Goal: Task Accomplishment & Management: Manage account settings

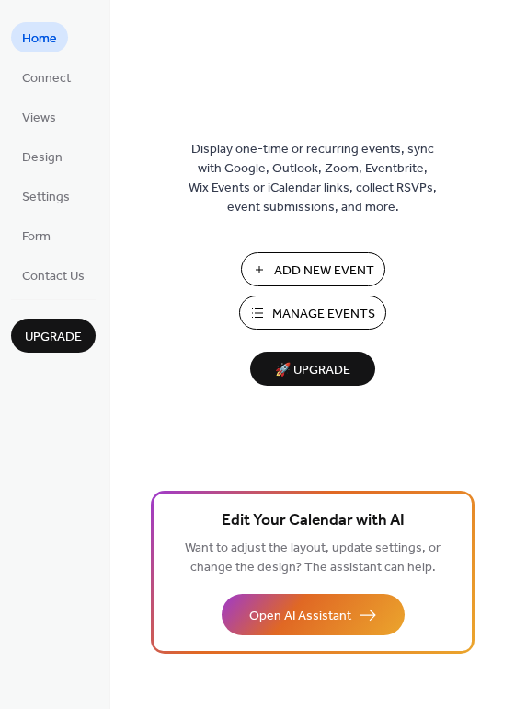
click at [317, 310] on span "Manage Events" at bounding box center [323, 314] width 103 height 19
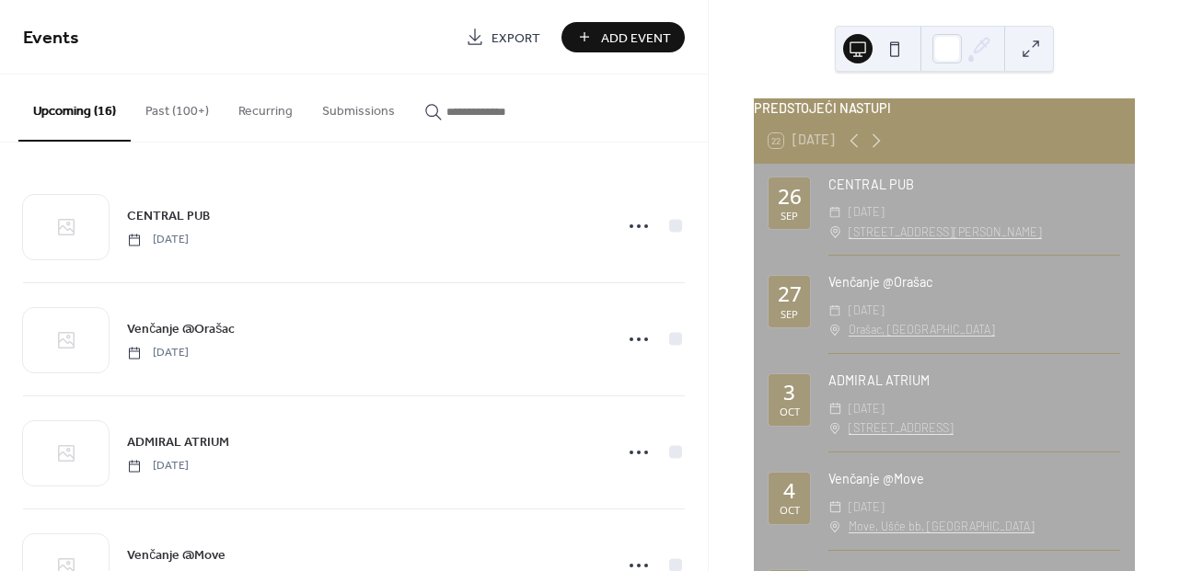
click at [177, 121] on button "Past (100+)" at bounding box center [177, 107] width 93 height 65
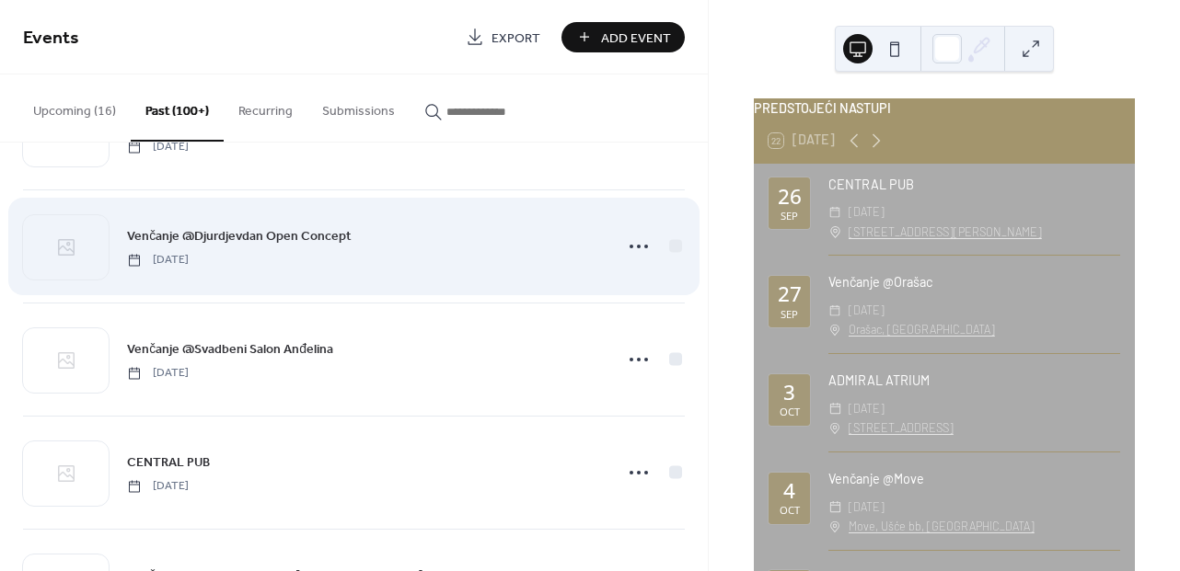
scroll to position [9492, 0]
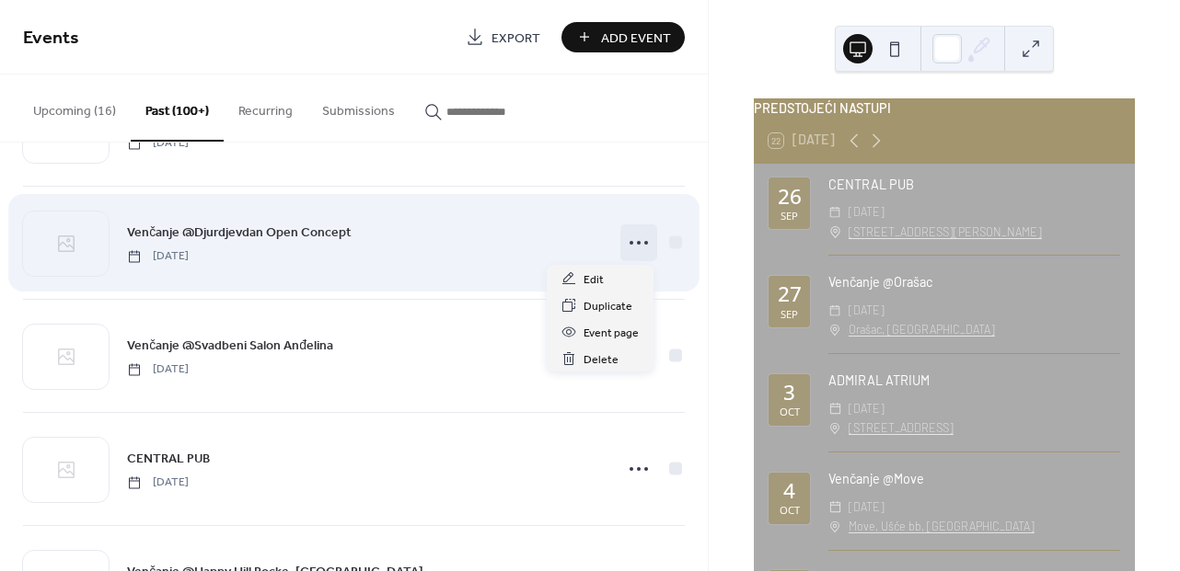
click at [637, 249] on icon at bounding box center [638, 242] width 29 height 29
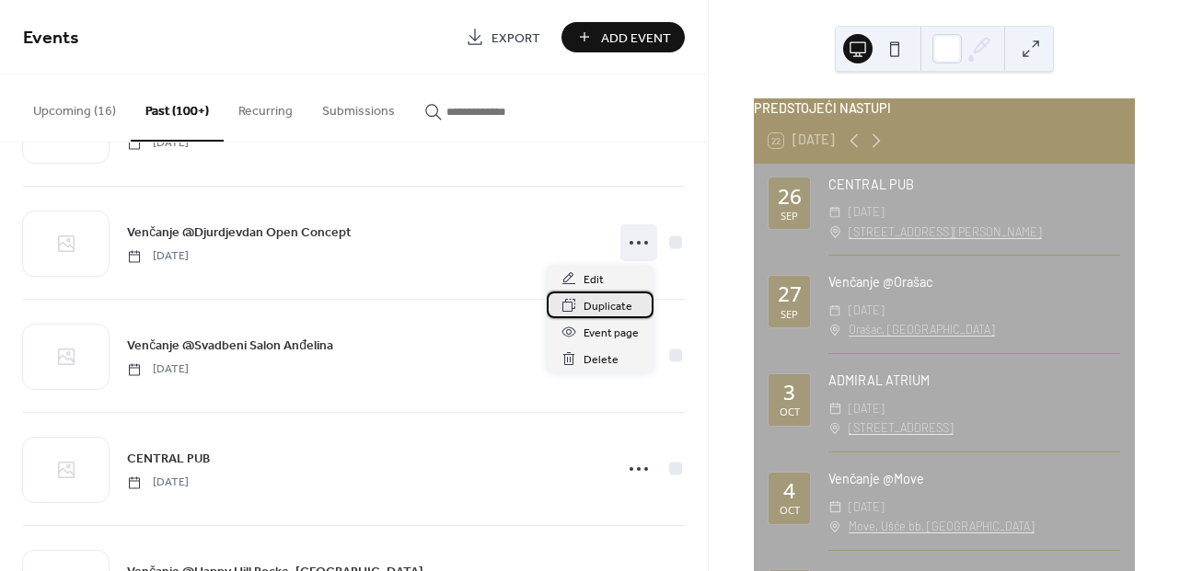
click at [606, 307] on span "Duplicate" at bounding box center [607, 306] width 49 height 19
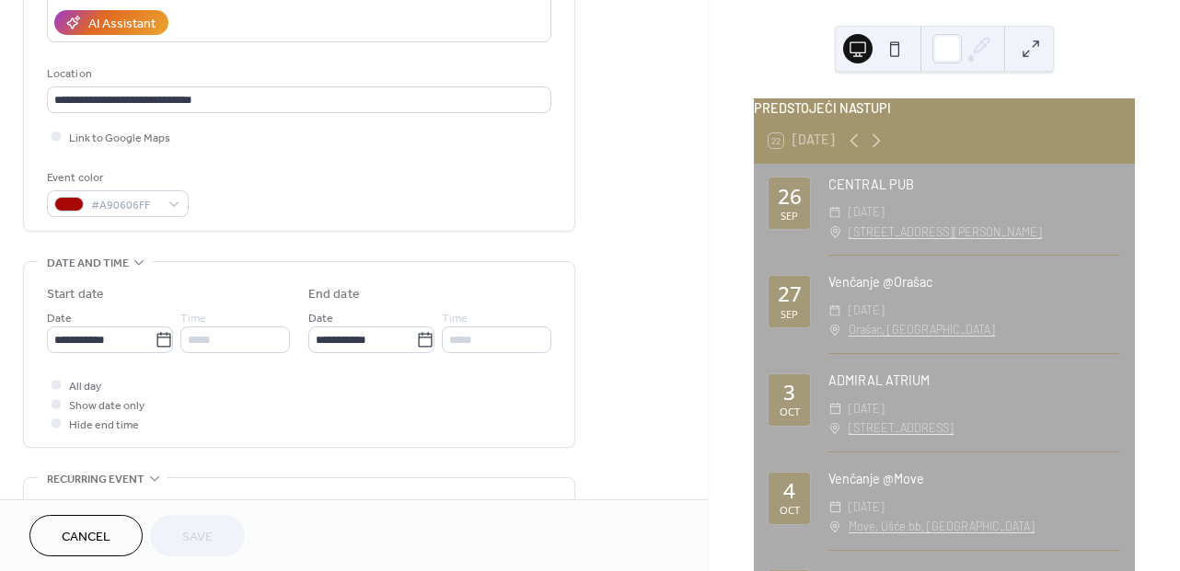
scroll to position [351, 0]
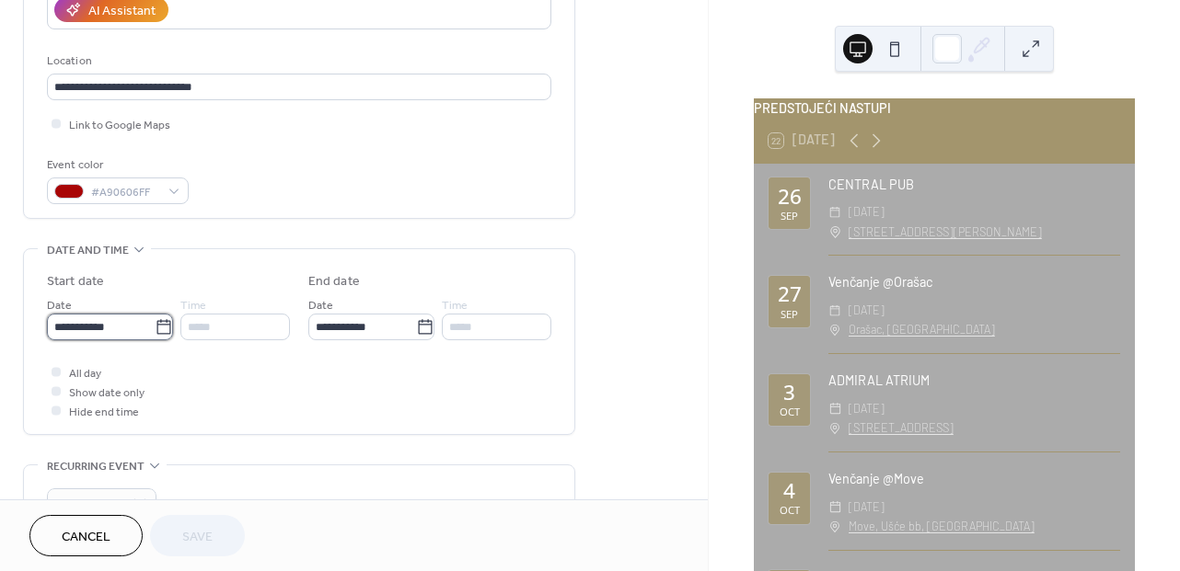
click at [129, 334] on input "**********" at bounding box center [101, 327] width 108 height 27
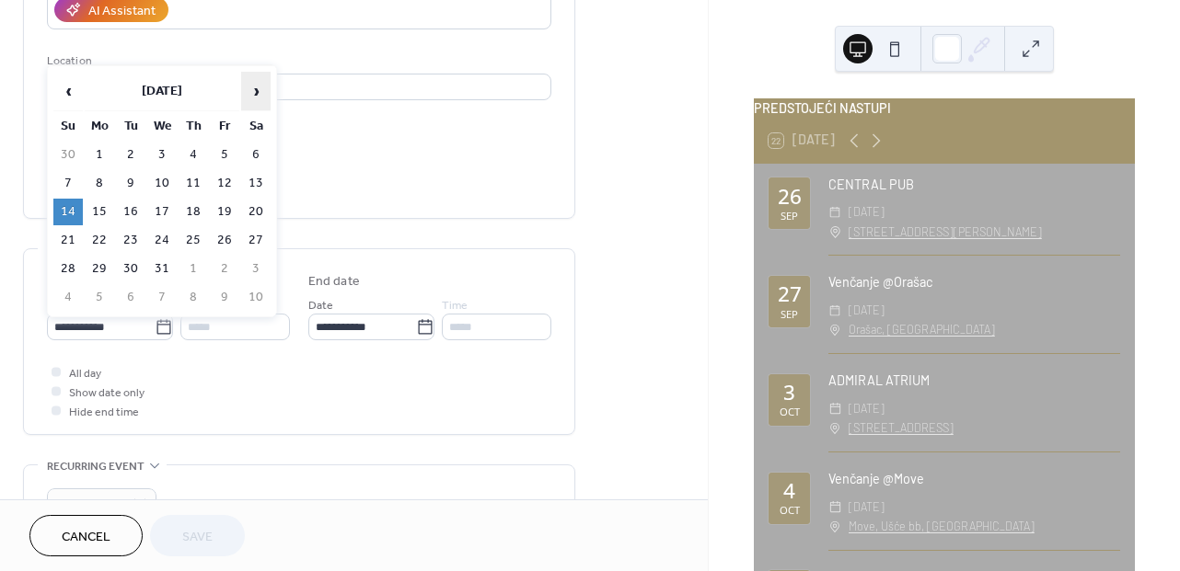
click at [257, 94] on span "›" at bounding box center [256, 91] width 28 height 37
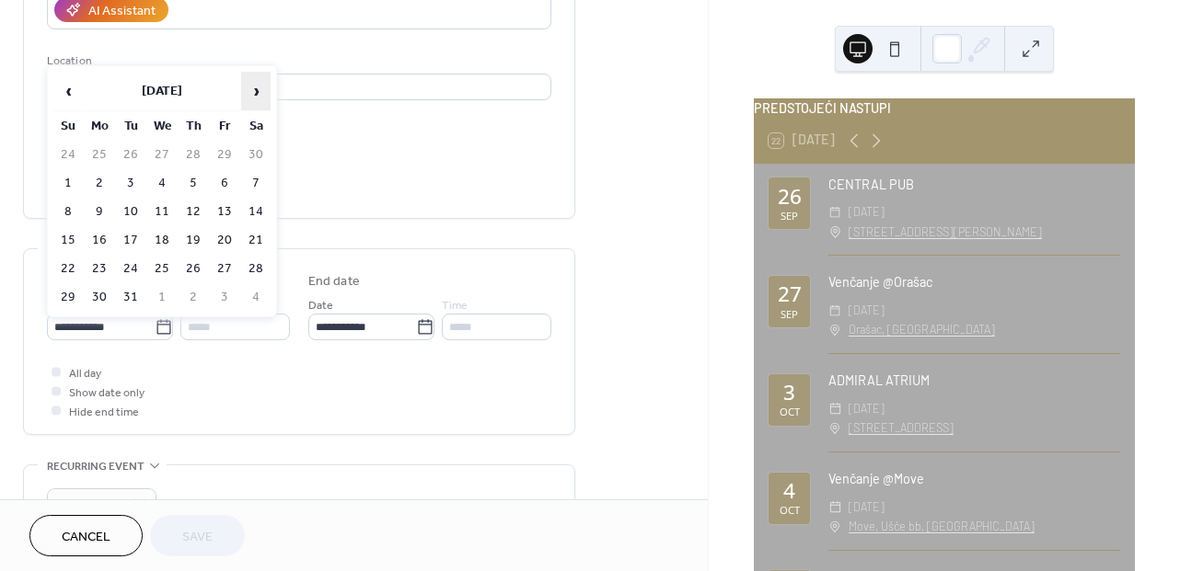
click at [257, 94] on span "›" at bounding box center [256, 91] width 28 height 37
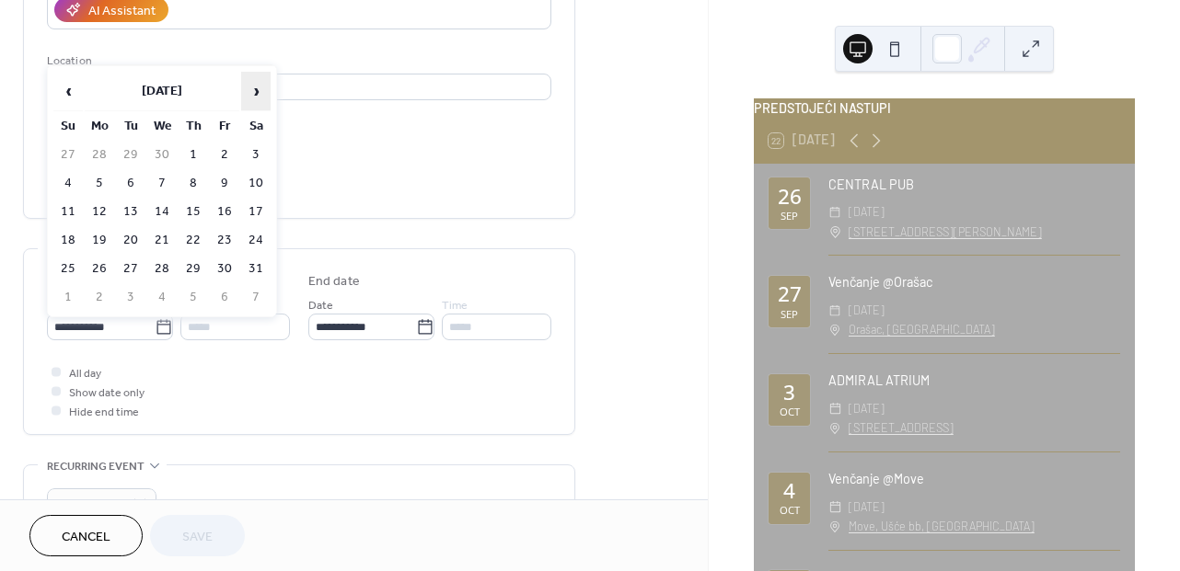
click at [257, 94] on span "›" at bounding box center [256, 91] width 28 height 37
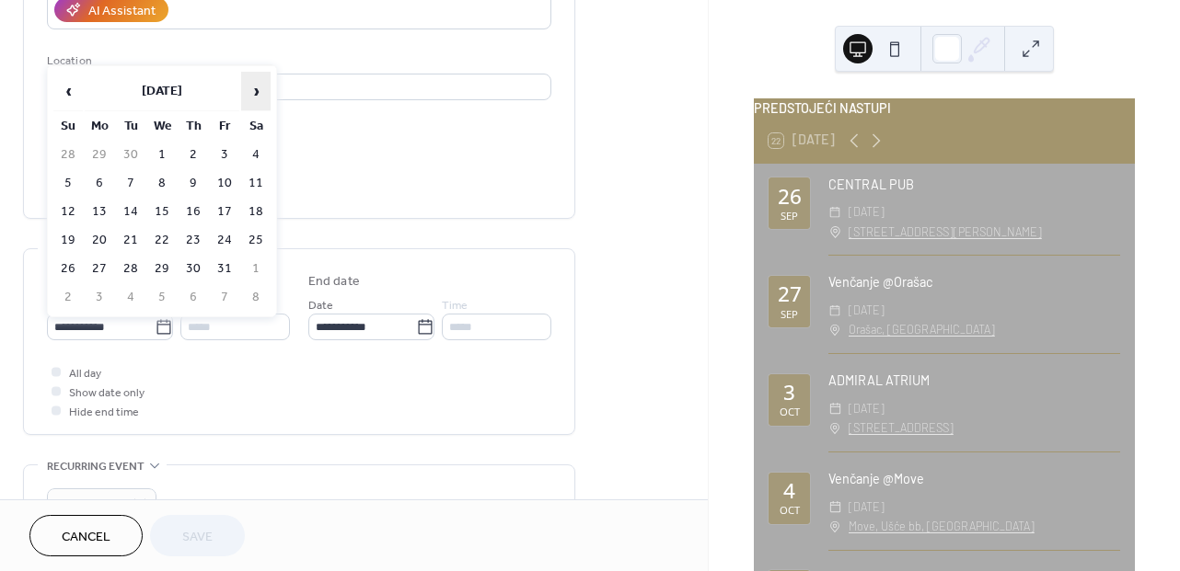
click at [257, 94] on span "›" at bounding box center [256, 91] width 28 height 37
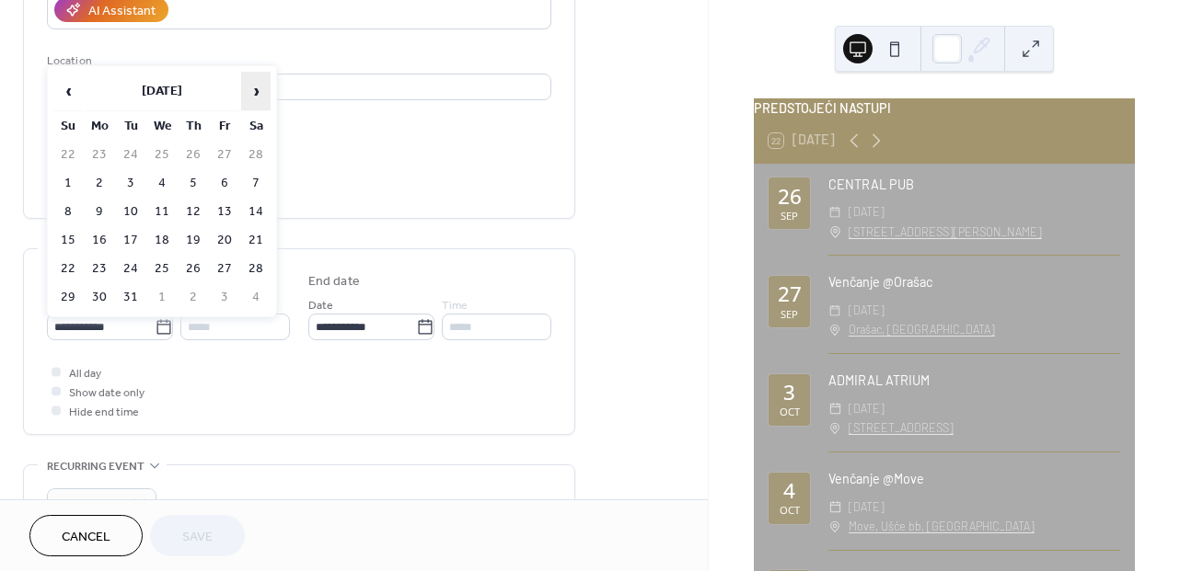
click at [257, 94] on span "›" at bounding box center [256, 91] width 28 height 37
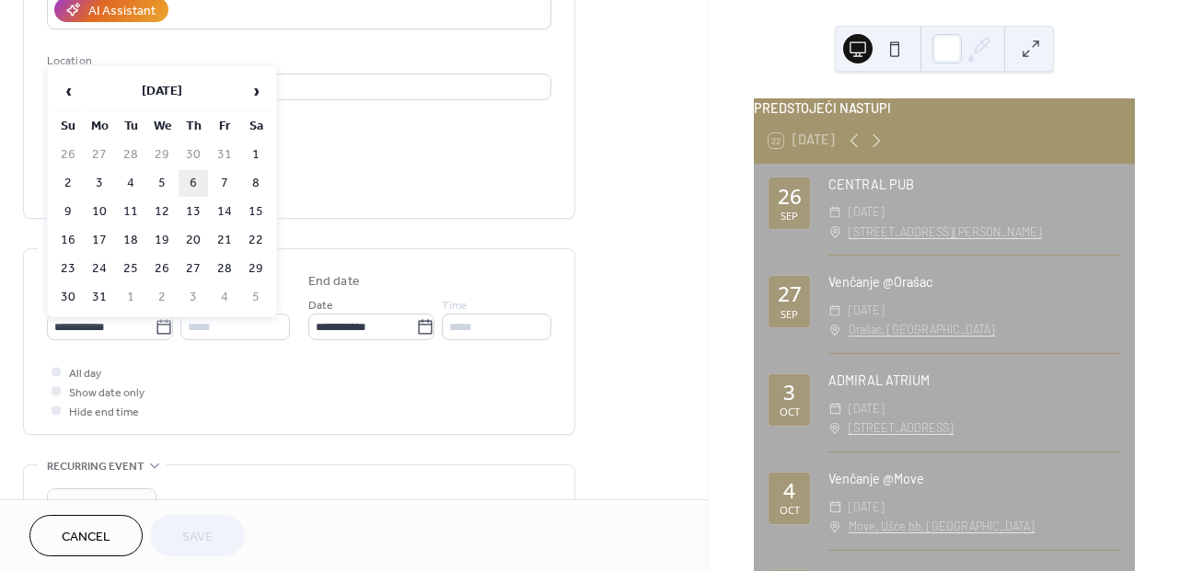
click at [194, 183] on td "6" at bounding box center [193, 183] width 29 height 27
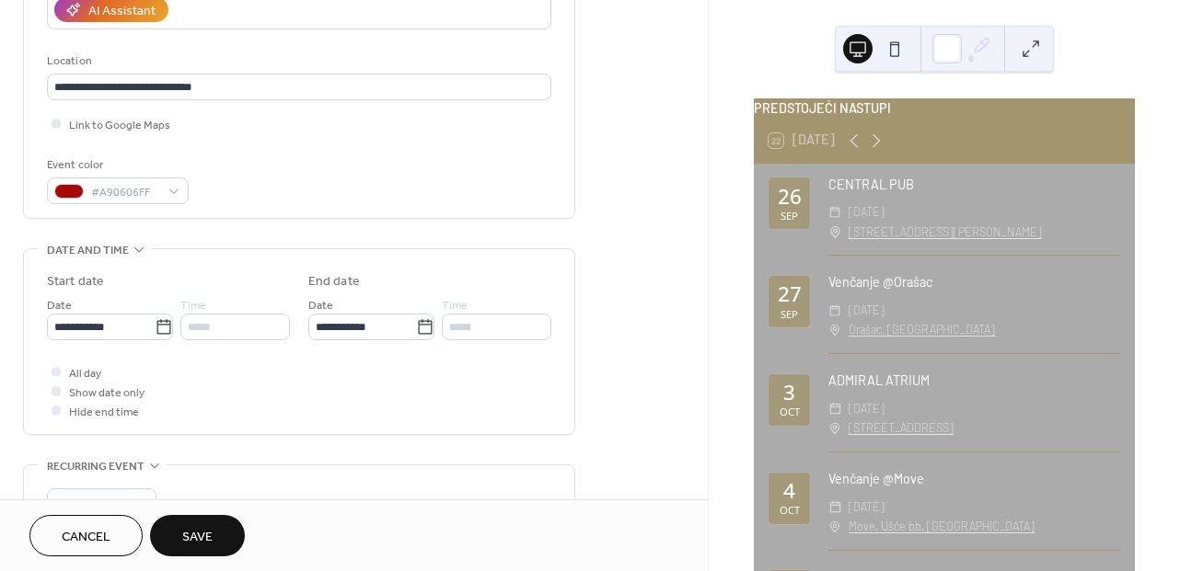
type input "**********"
click at [104, 335] on input "**********" at bounding box center [101, 327] width 108 height 27
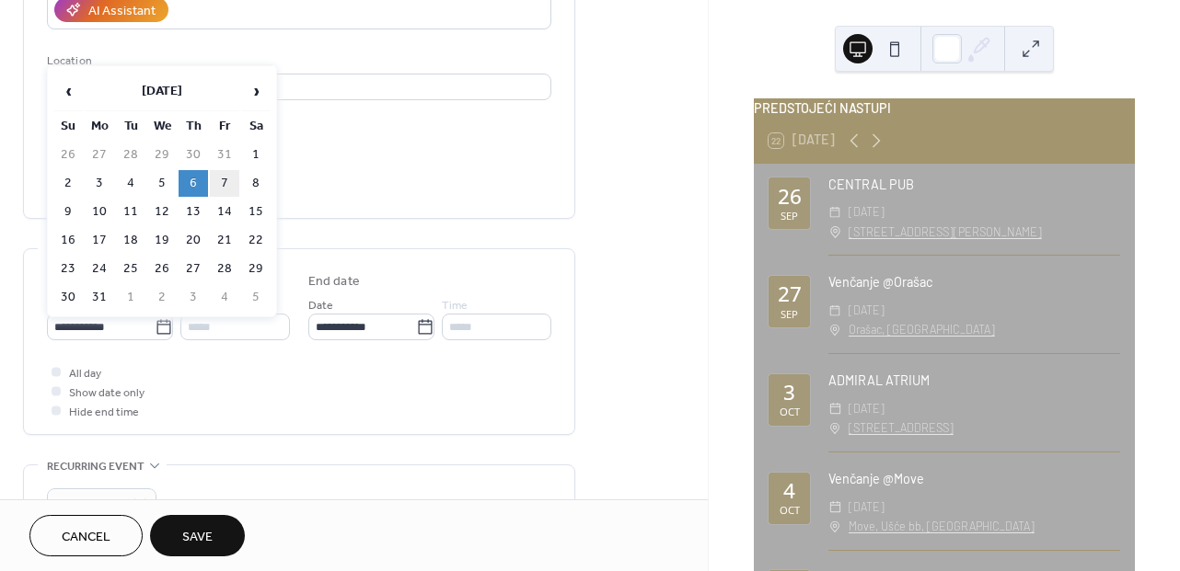
click at [228, 174] on td "7" at bounding box center [224, 183] width 29 height 27
type input "**********"
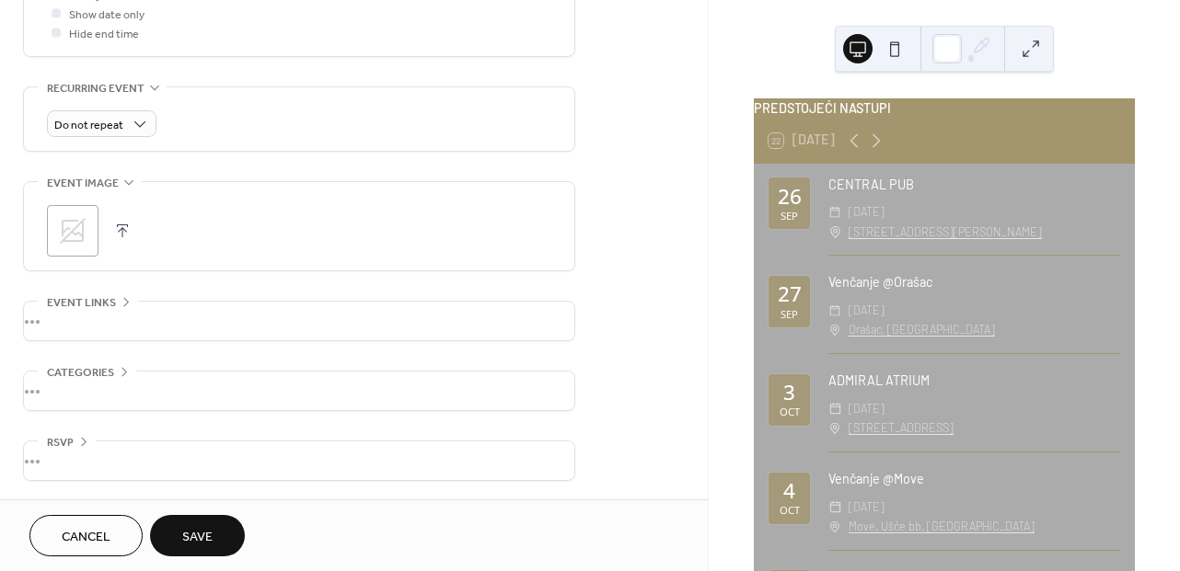
scroll to position [734, 0]
click at [198, 536] on span "Save" at bounding box center [197, 537] width 30 height 19
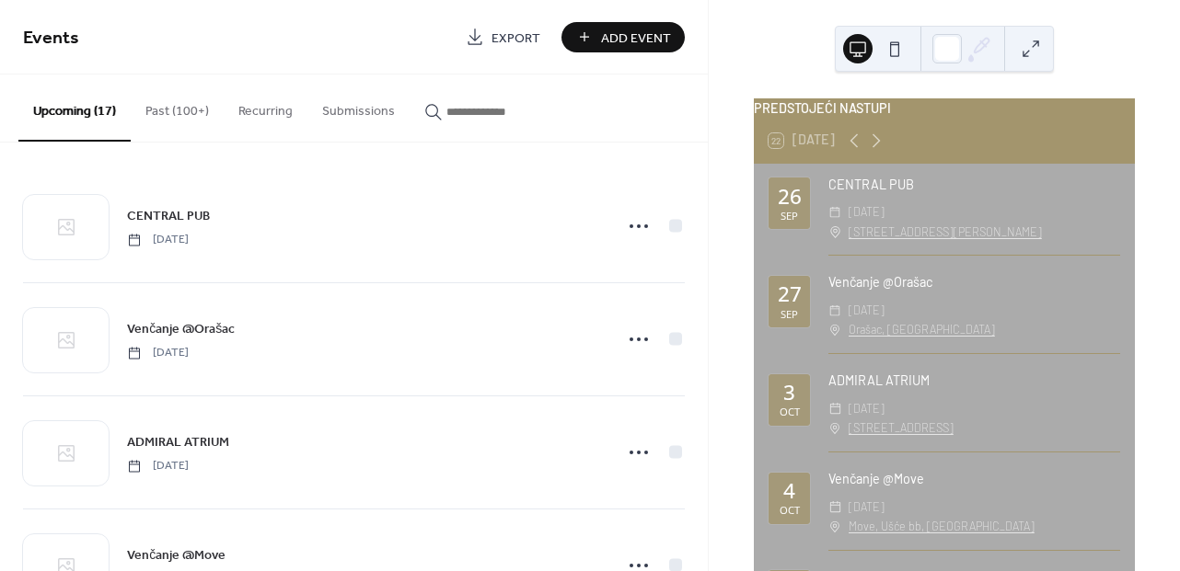
click at [197, 109] on button "Past (100+)" at bounding box center [177, 107] width 93 height 65
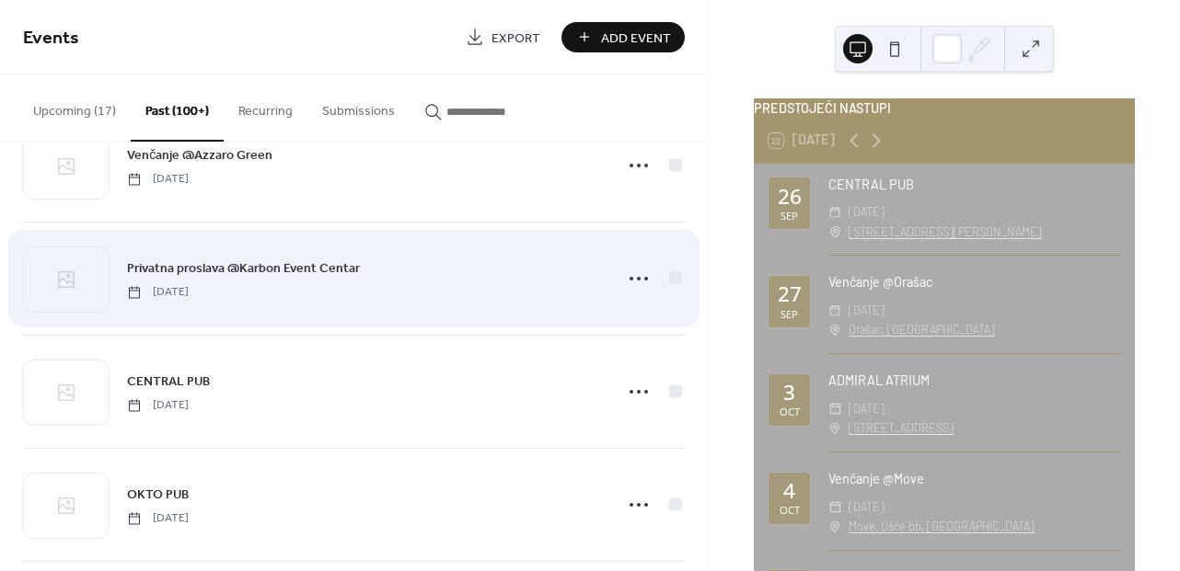
scroll to position [5721, 0]
click at [644, 275] on icon at bounding box center [638, 277] width 29 height 29
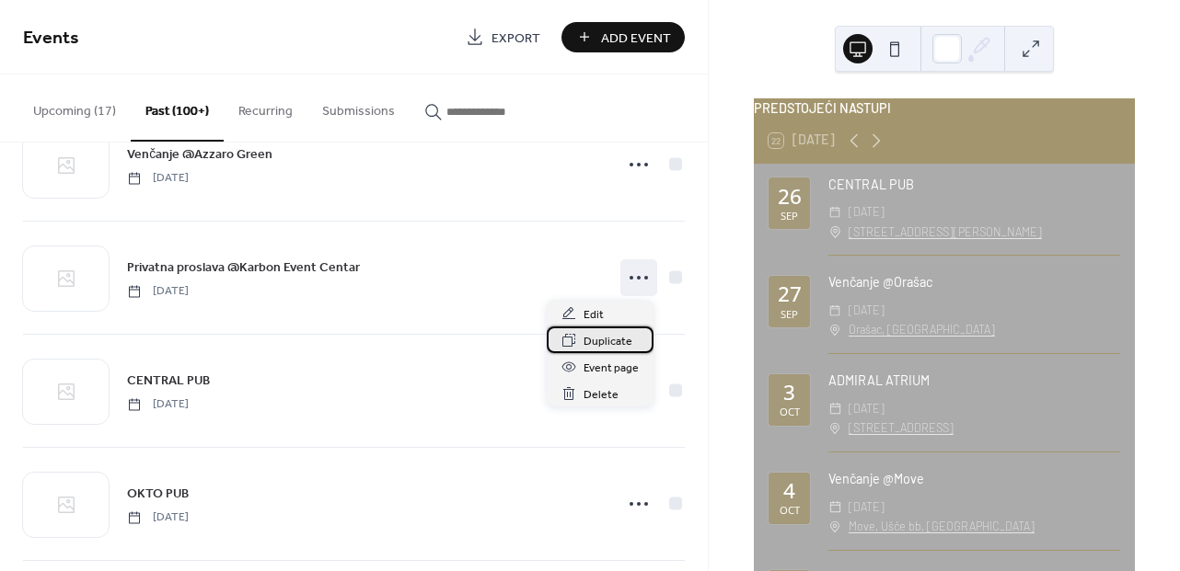
click at [603, 341] on span "Duplicate" at bounding box center [607, 341] width 49 height 19
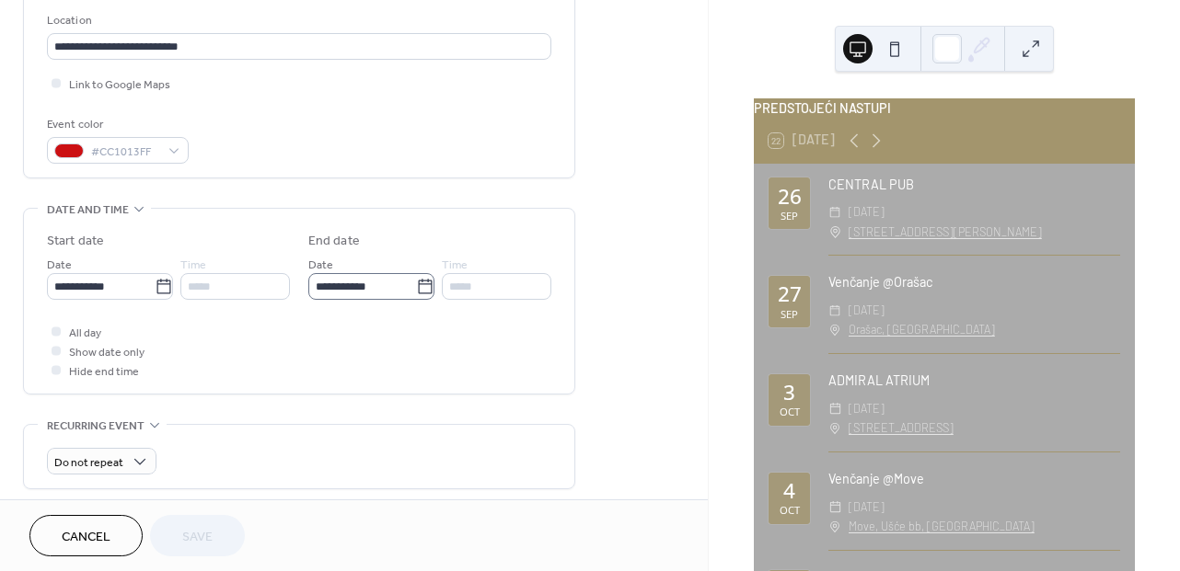
scroll to position [392, 0]
click at [97, 283] on input "**********" at bounding box center [101, 285] width 108 height 27
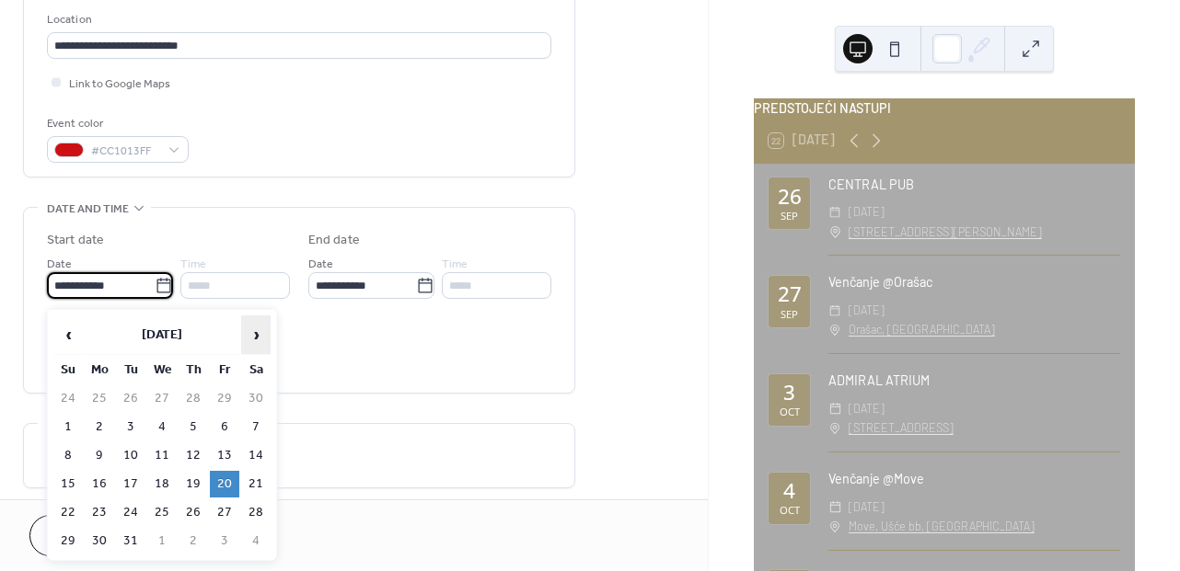
click at [253, 340] on span "›" at bounding box center [256, 335] width 28 height 37
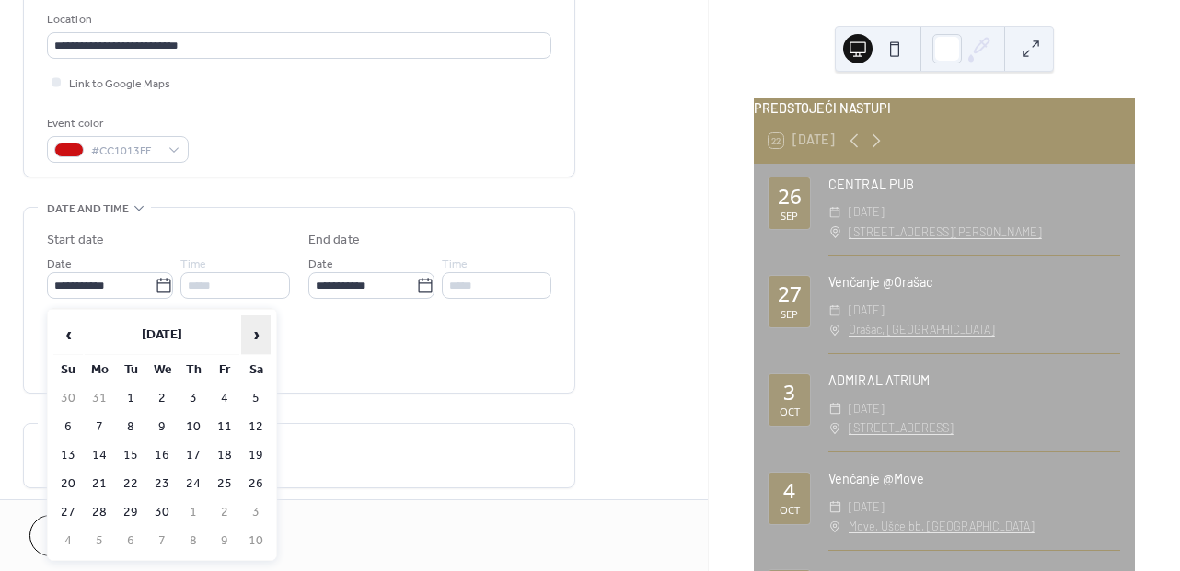
click at [253, 340] on span "›" at bounding box center [256, 335] width 28 height 37
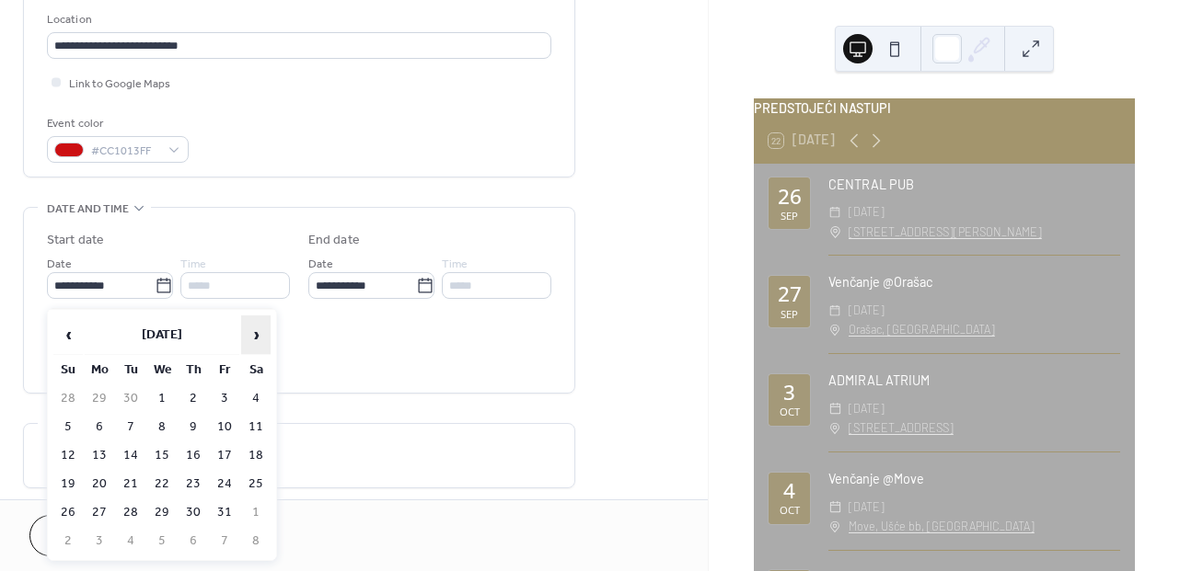
click at [253, 340] on span "›" at bounding box center [256, 335] width 28 height 37
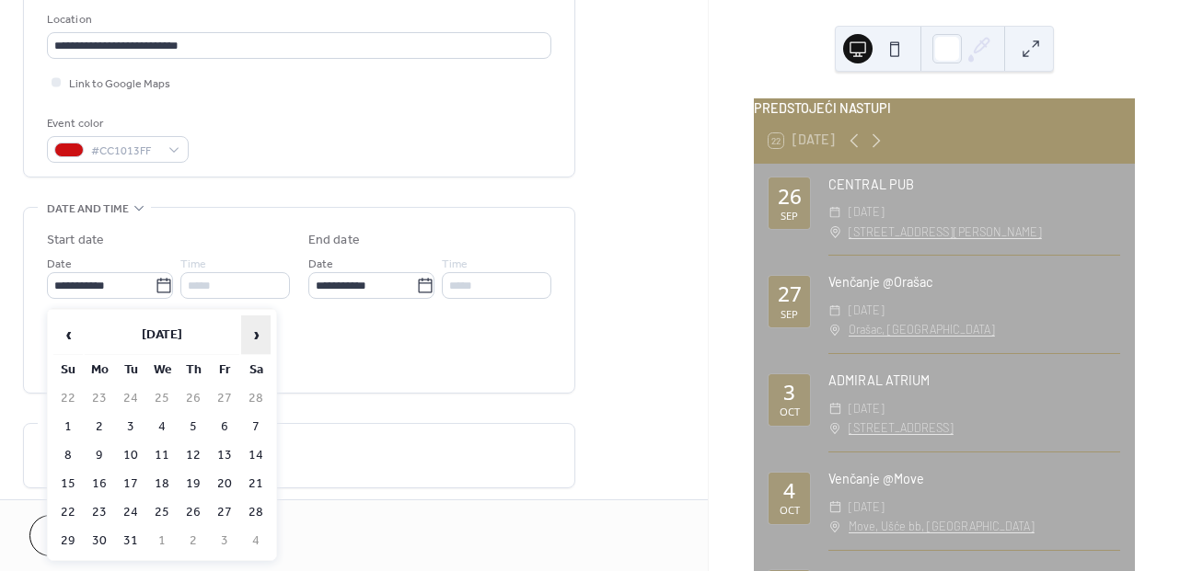
click at [253, 340] on span "›" at bounding box center [256, 335] width 28 height 37
click at [70, 335] on span "‹" at bounding box center [68, 335] width 28 height 37
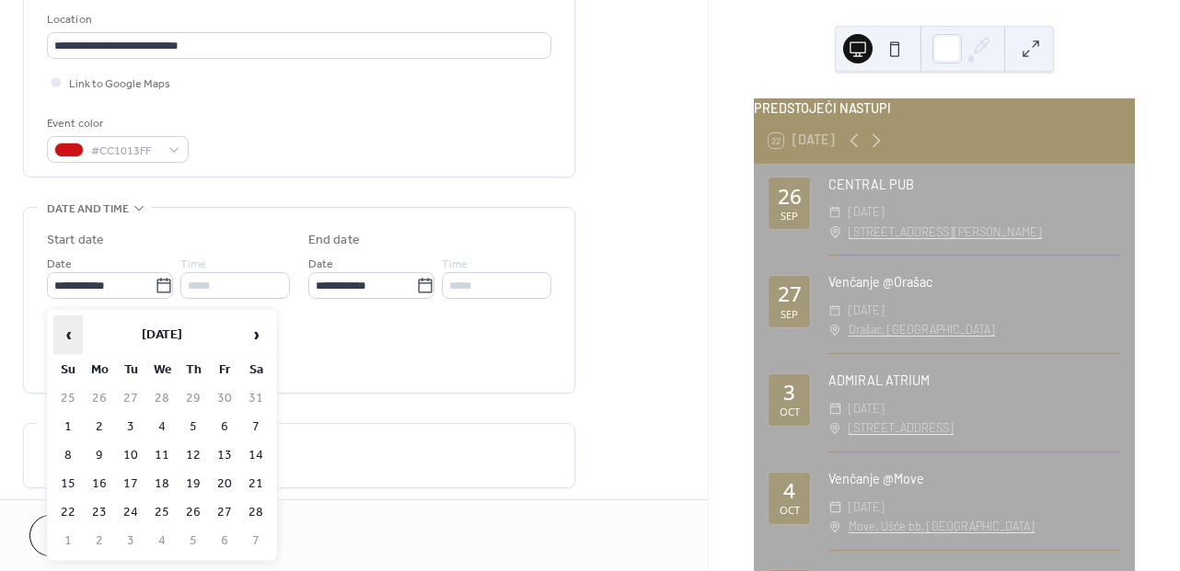
click at [70, 335] on span "‹" at bounding box center [68, 335] width 28 height 37
click at [268, 462] on td "20" at bounding box center [255, 456] width 29 height 27
type input "**********"
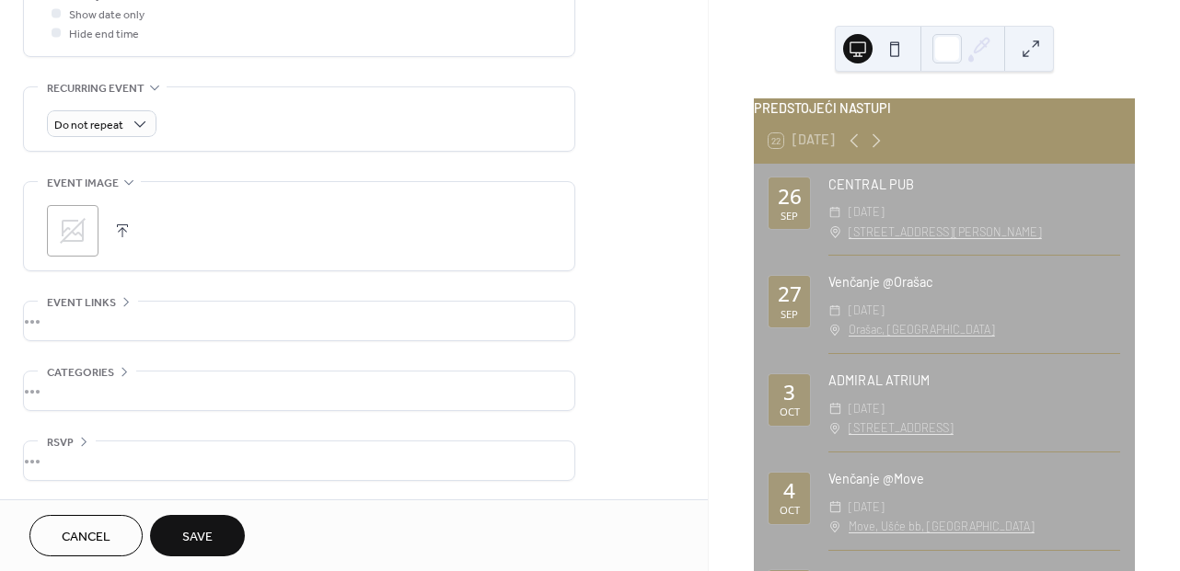
scroll to position [734, 0]
click at [205, 548] on span "Save" at bounding box center [197, 537] width 30 height 19
